Goal: Information Seeking & Learning: Compare options

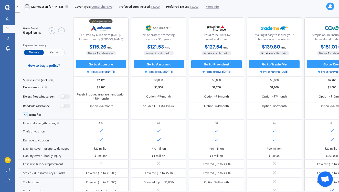
click at [18, 33] on div "We've found 6 options Payment frequency Monthly Yearly How to buy a policy?" at bounding box center [45, 46] width 55 height 59
click at [9, 32] on link "Market Scan" at bounding box center [9, 29] width 12 height 8
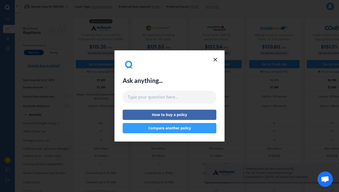
click at [9, 32] on div "Ask anything... How to buy a policy Compare another policy" at bounding box center [169, 96] width 339 height 192
drag, startPoint x: 215, startPoint y: 60, endPoint x: 211, endPoint y: 58, distance: 4.1
click at [215, 60] on line at bounding box center [215, 59] width 3 height 3
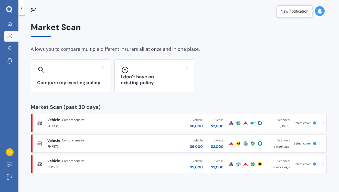
click at [215, 62] on div "Compare my existing policy I don’t have an existing policy" at bounding box center [179, 75] width 296 height 33
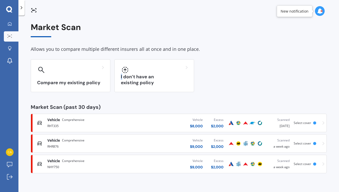
click at [215, 62] on div "Compare my existing policy I don’t have an existing policy" at bounding box center [179, 75] width 296 height 33
click at [217, 71] on div "Compare my existing policy I don’t have an existing policy" at bounding box center [179, 75] width 296 height 33
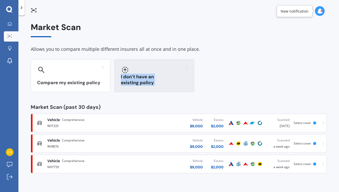
click at [127, 91] on div "I don’t have an existing policy" at bounding box center [155, 75] width 80 height 33
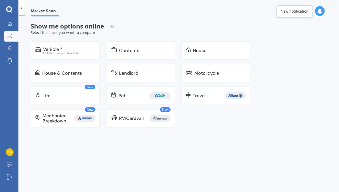
click at [134, 99] on link "Pet" at bounding box center [140, 95] width 69 height 18
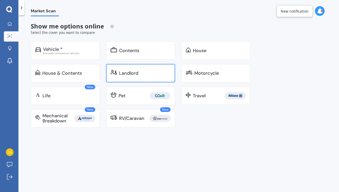
click at [151, 81] on div "Landlord" at bounding box center [140, 73] width 69 height 18
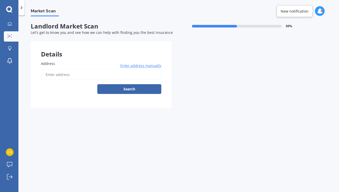
click at [23, 12] on div at bounding box center [21, 7] width 6 height 15
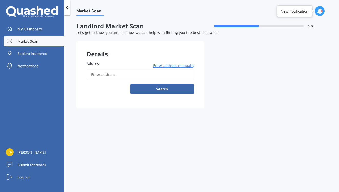
click at [28, 39] on span "Market Scan" at bounding box center [28, 41] width 21 height 5
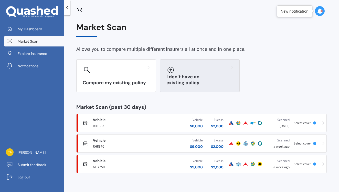
click at [190, 81] on h3 "I don’t have an existing policy" at bounding box center [200, 80] width 67 height 12
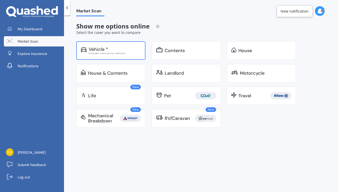
click at [122, 43] on div "Vehicle * Excludes commercial vehicles" at bounding box center [110, 50] width 69 height 18
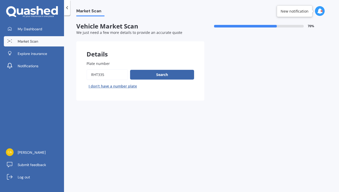
drag, startPoint x: 115, startPoint y: 74, endPoint x: 89, endPoint y: 73, distance: 26.2
click at [89, 73] on input "Plate number" at bounding box center [108, 74] width 42 height 11
type input "NLQ103"
click at [160, 76] on button "Search" at bounding box center [162, 75] width 64 height 10
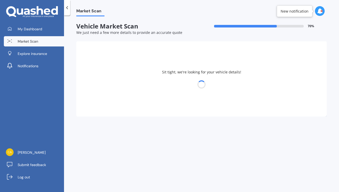
select select "BMW"
select select "05"
select select "10"
select select "2003"
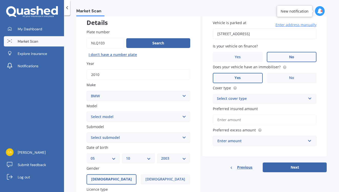
scroll to position [34, 0]
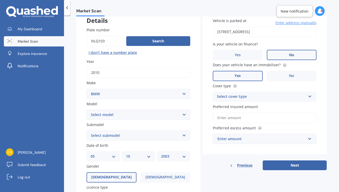
click at [252, 95] on div "Select cover type" at bounding box center [261, 97] width 89 height 6
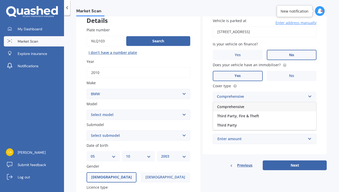
click at [242, 108] on div "Comprehensive" at bounding box center [264, 106] width 103 height 9
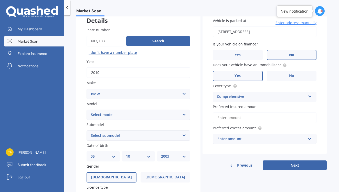
click at [243, 120] on input "Preferred insured amount" at bounding box center [265, 117] width 104 height 11
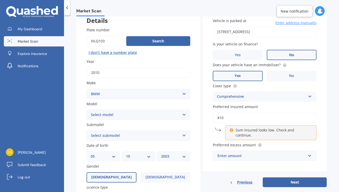
type input "$1"
type input "$9,990"
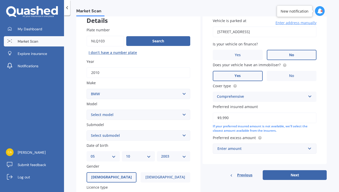
click at [147, 116] on select "Select model 116 116I 118 118D 120 130 218D 220I 225 250 316 318 320 320 i 323 …" at bounding box center [139, 114] width 104 height 10
select select "528"
select select "I"
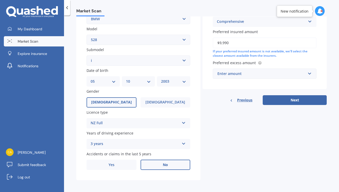
scroll to position [108, 0]
click at [269, 73] on div "Enter amount" at bounding box center [262, 74] width 88 height 6
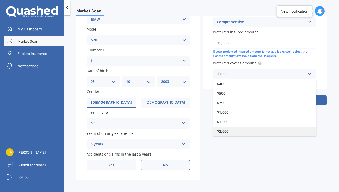
scroll to position [9, 0]
click at [239, 129] on div "$2,000" at bounding box center [264, 130] width 103 height 9
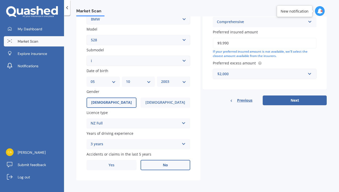
click at [295, 91] on div "Vehicle is parked at [STREET_ADDRESS] Enter address manually Is your vehicle on…" at bounding box center [265, 19] width 124 height 172
click at [295, 96] on button "Next" at bounding box center [295, 100] width 64 height 10
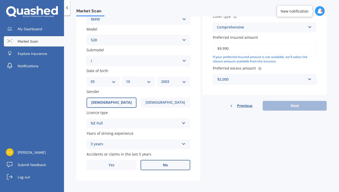
scroll to position [10, 0]
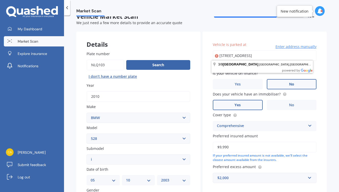
click at [287, 56] on input "[STREET_ADDRESS]" at bounding box center [265, 55] width 104 height 11
type input "[STREET_ADDRESS]"
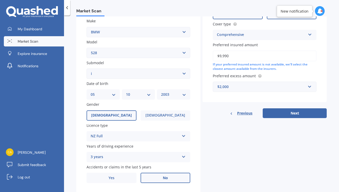
scroll to position [102, 0]
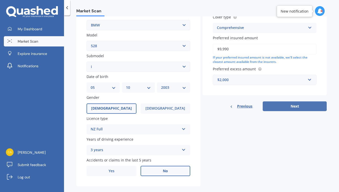
click at [300, 103] on button "Next" at bounding box center [295, 106] width 64 height 10
select select "05"
select select "10"
select select "2003"
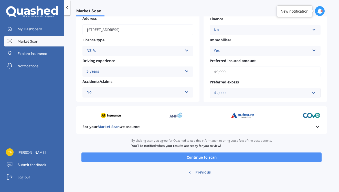
scroll to position [71, 0]
click at [243, 158] on button "Continue to scan" at bounding box center [201, 157] width 240 height 10
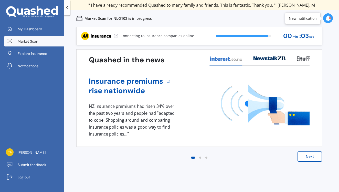
click at [314, 157] on button "Next" at bounding box center [310, 156] width 25 height 10
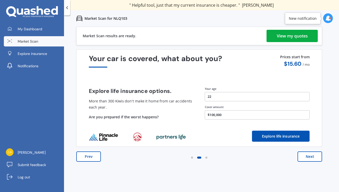
click at [296, 36] on div "View my quotes" at bounding box center [292, 36] width 31 height 12
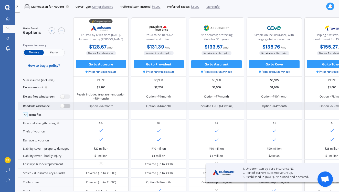
click at [62, 108] on label at bounding box center [65, 106] width 10 height 4
radio input "true"
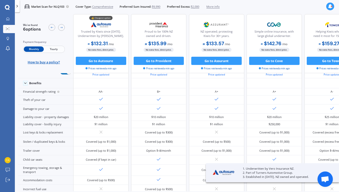
scroll to position [47, 0]
